Goal: Task Accomplishment & Management: Use online tool/utility

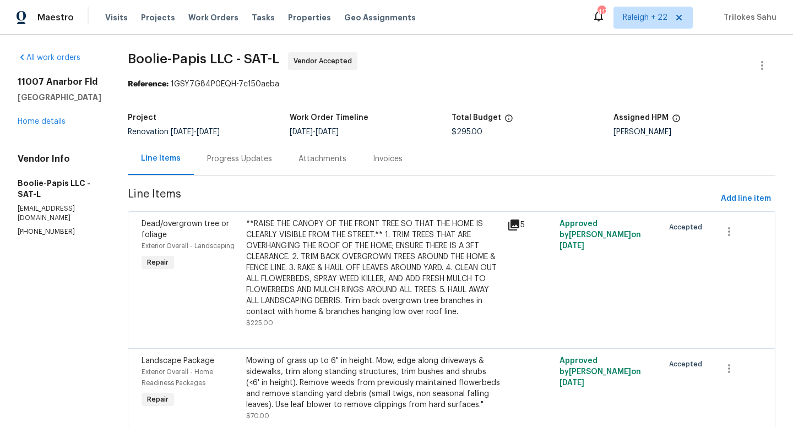
scroll to position [45, 0]
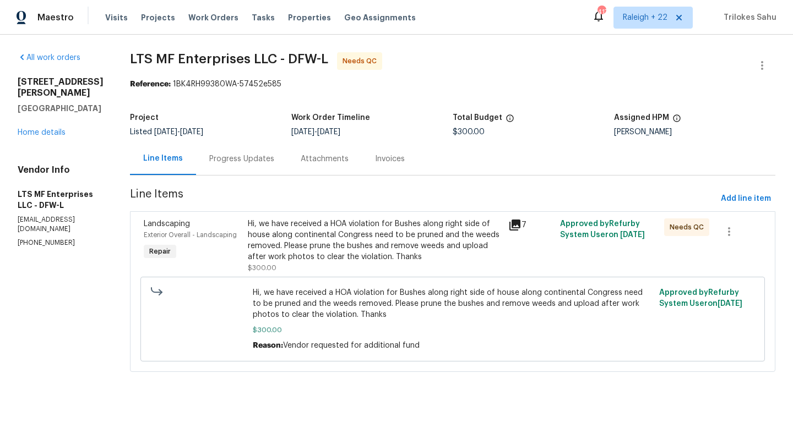
click at [361, 236] on div "Hi, we have received a HOA violation for Bushes along right side of house along…" at bounding box center [375, 241] width 254 height 44
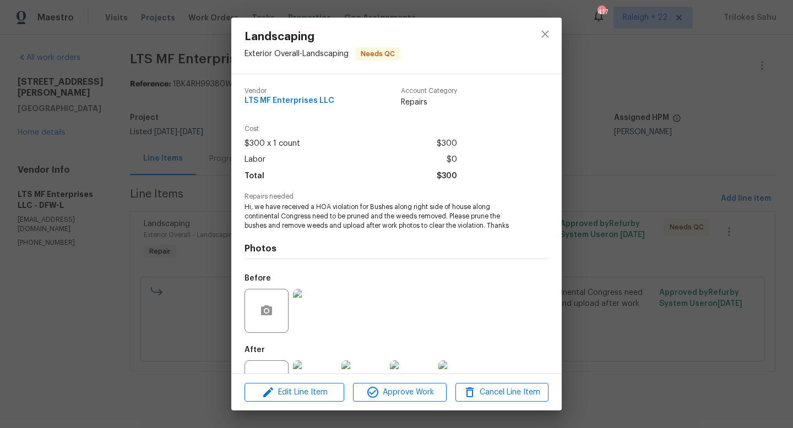
scroll to position [42, 0]
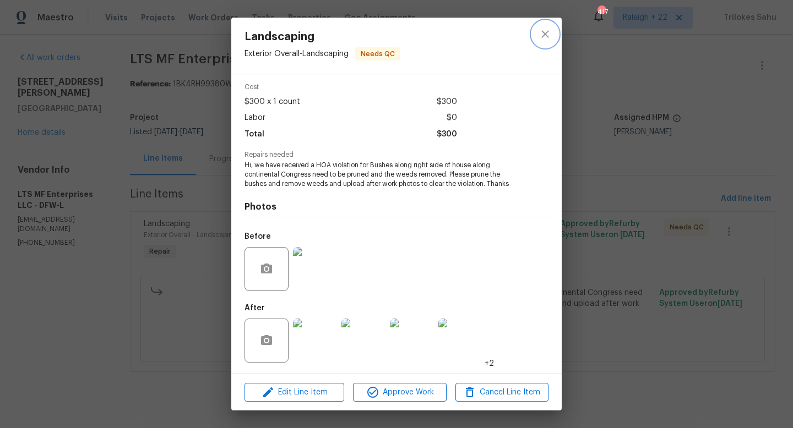
click at [539, 33] on icon "close" at bounding box center [545, 34] width 13 height 13
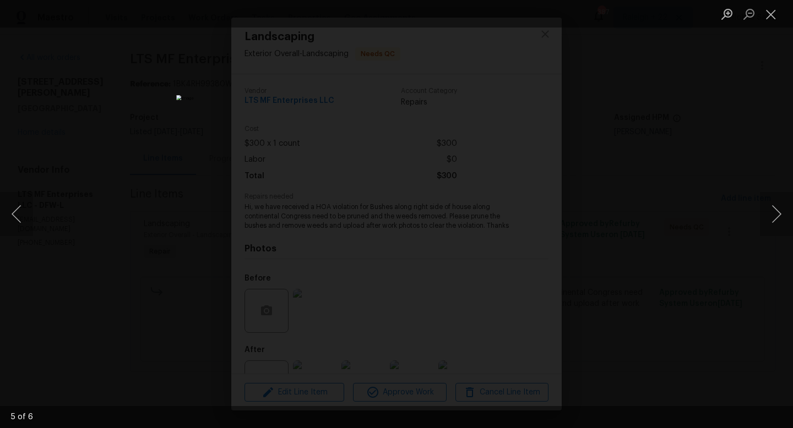
scroll to position [42, 0]
click at [774, 15] on button "Close lightbox" at bounding box center [771, 13] width 22 height 19
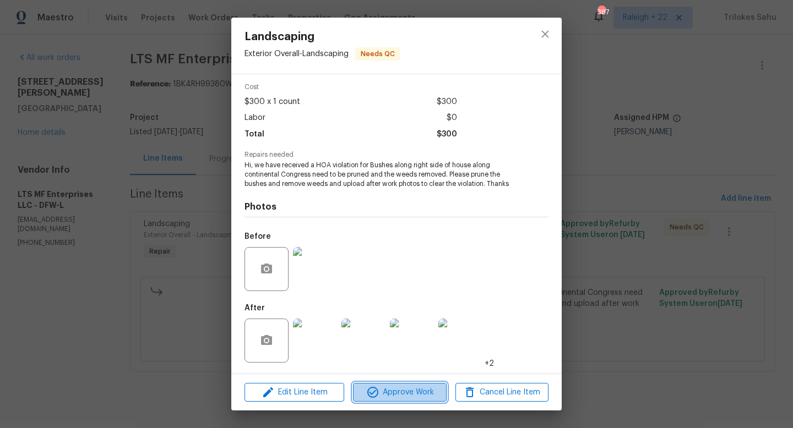
click at [385, 391] on span "Approve Work" at bounding box center [399, 393] width 86 height 14
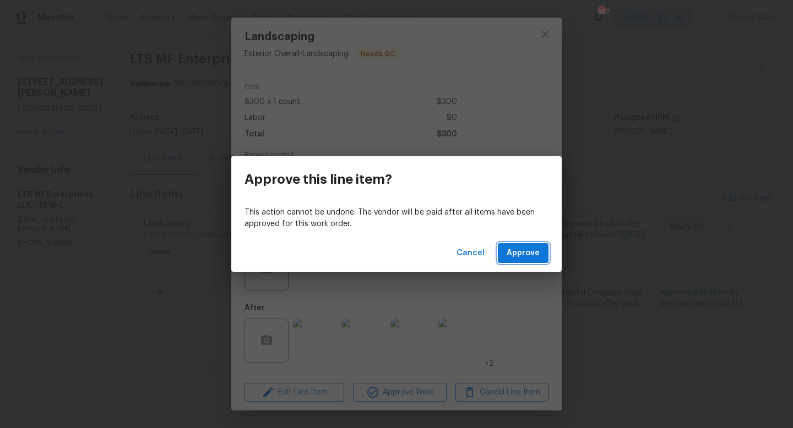
click at [534, 256] on span "Approve" at bounding box center [523, 254] width 33 height 14
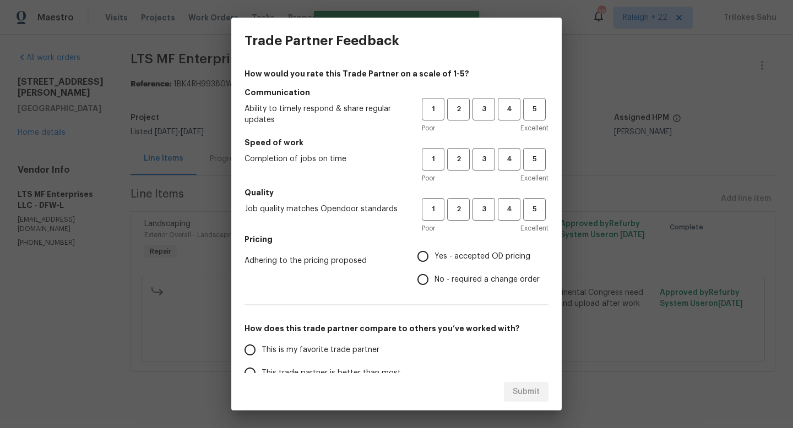
click at [531, 121] on div "1 2 3 4 5 Poor Excellent" at bounding box center [485, 116] width 127 height 36
click at [513, 110] on span "4" at bounding box center [509, 109] width 20 height 13
click at [509, 158] on span "4" at bounding box center [509, 159] width 20 height 13
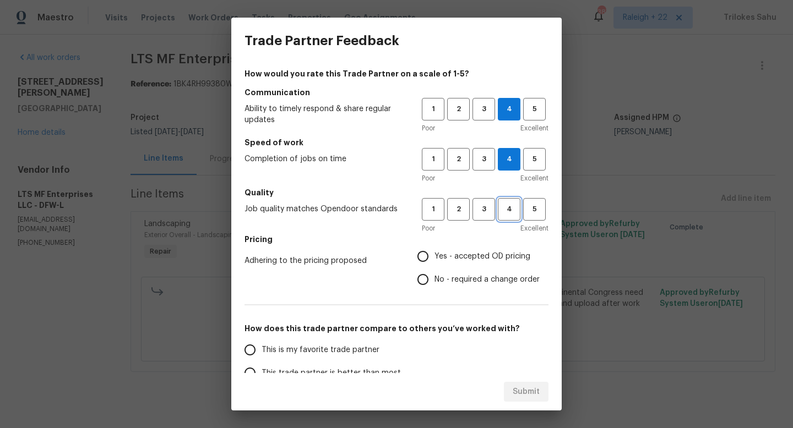
click at [509, 213] on span "4" at bounding box center [509, 209] width 20 height 13
click at [427, 261] on input "Yes - accepted OD pricing" at bounding box center [422, 256] width 23 height 23
radio input "true"
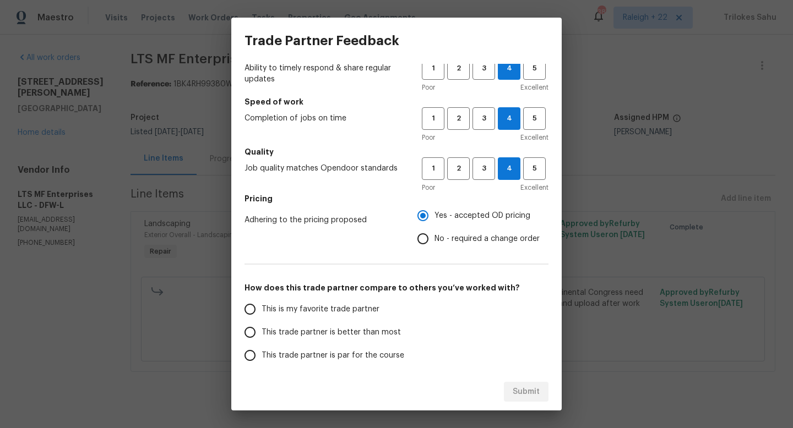
scroll to position [44, 0]
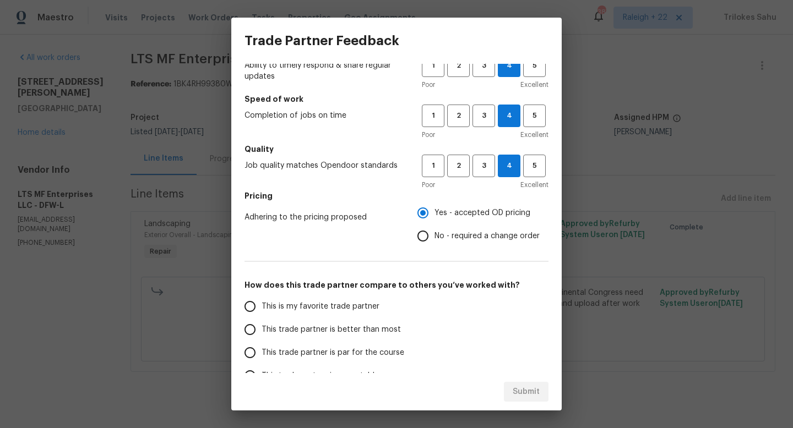
click at [274, 315] on label "This is my favorite trade partner" at bounding box center [325, 306] width 174 height 23
click at [262, 315] on input "This is my favorite trade partner" at bounding box center [249, 306] width 23 height 23
click at [516, 384] on button "Submit" at bounding box center [526, 392] width 45 height 20
radio input "true"
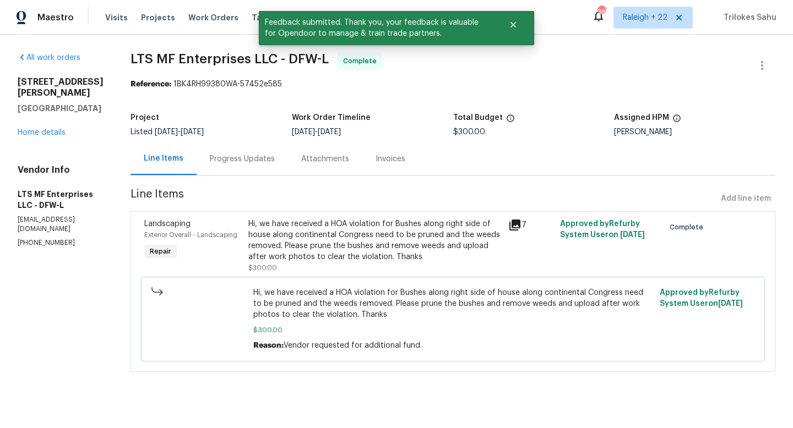
click at [352, 237] on div "Hi, we have received a HOA violation for Bushes along right side of house along…" at bounding box center [374, 241] width 253 height 44
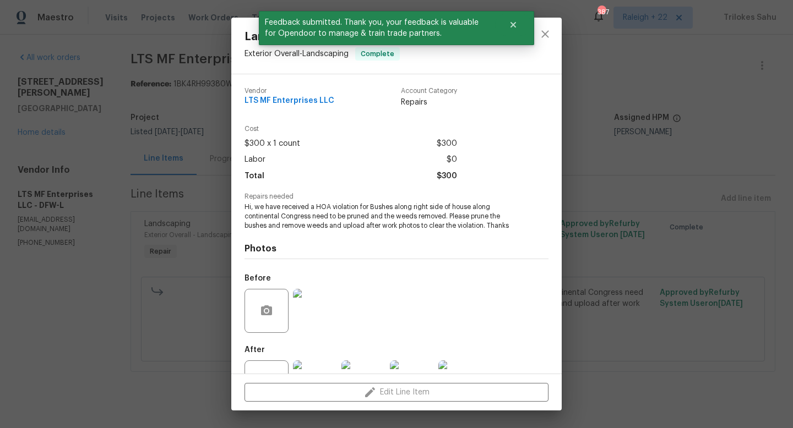
scroll to position [42, 0]
